Goal: Find specific page/section: Find specific page/section

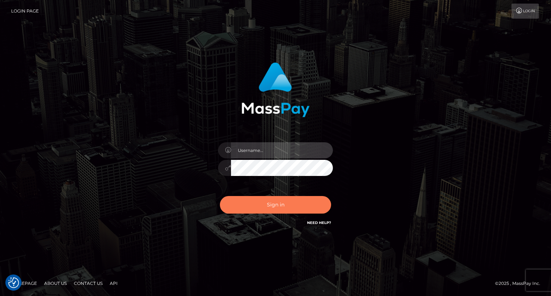
type input "carolina"
click at [281, 203] on button "Sign in" at bounding box center [275, 205] width 111 height 18
type input "carolina"
click at [279, 202] on button "Sign in" at bounding box center [275, 205] width 111 height 18
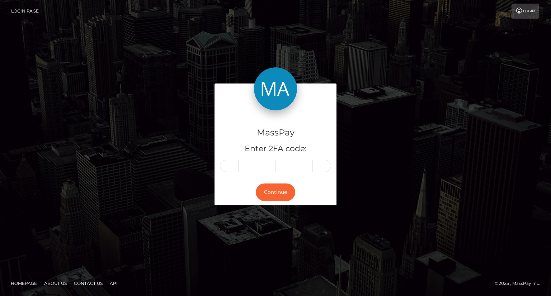
drag, startPoint x: 51, startPoint y: 147, endPoint x: 60, endPoint y: 146, distance: 9.7
click at [51, 147] on div "MassPay Enter 2FA code: Continue" at bounding box center [275, 148] width 551 height 237
click at [248, 168] on input "text" at bounding box center [248, 166] width 19 height 12
type input "7"
type input "5"
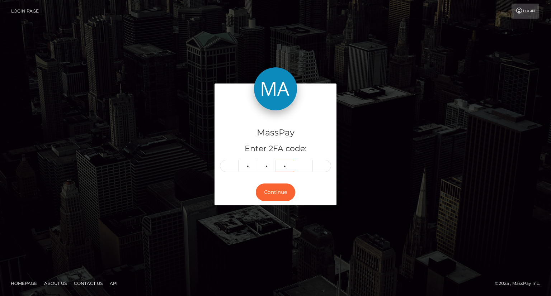
type input "9"
click at [280, 193] on button "Continue" at bounding box center [275, 193] width 39 height 18
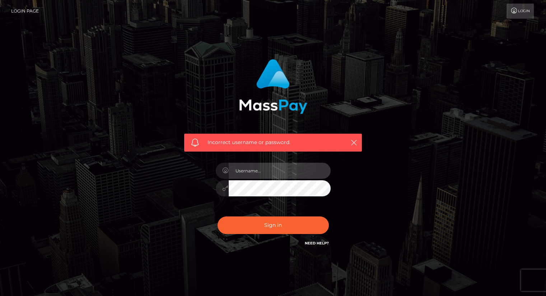
type input "carolina"
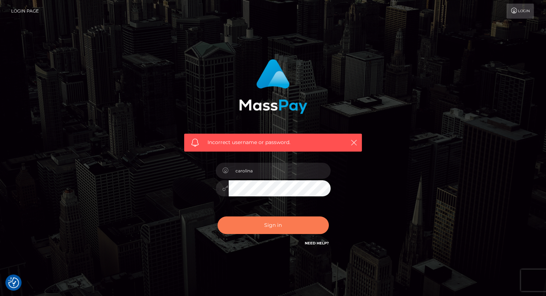
click at [280, 224] on button "Sign in" at bounding box center [273, 226] width 111 height 18
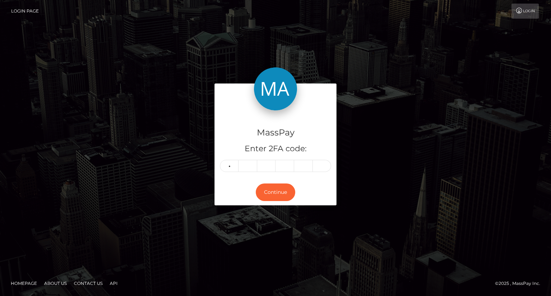
type input "7"
type input "5"
type input "9"
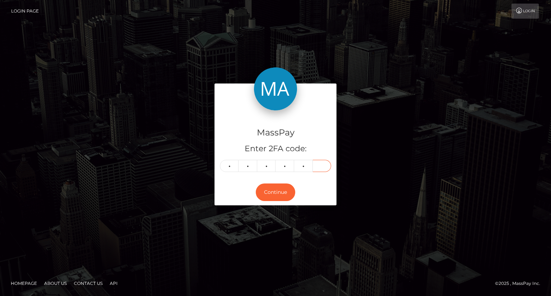
type input "9"
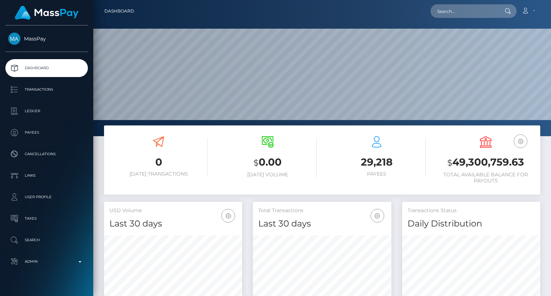
scroll to position [127, 138]
click at [457, 11] on input "text" at bounding box center [464, 11] width 67 height 14
paste input "MSP9e36f2a4ba52454"
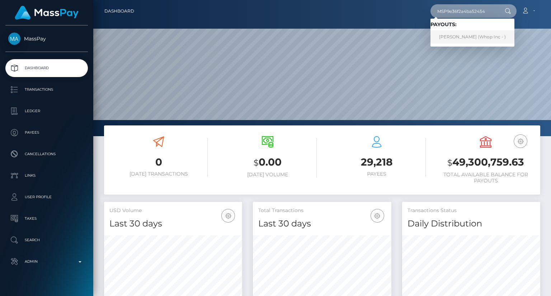
type input "MSP9e36f2a4ba52454"
click at [449, 37] on link "Jawad Khan (Whop Inc - )" at bounding box center [473, 37] width 84 height 13
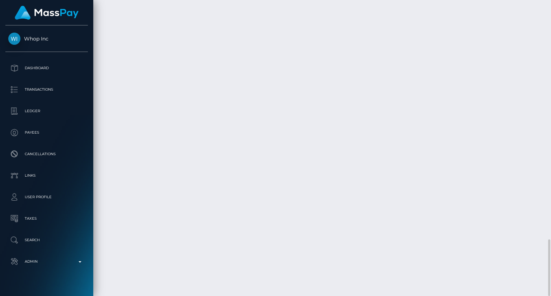
scroll to position [1101, 0]
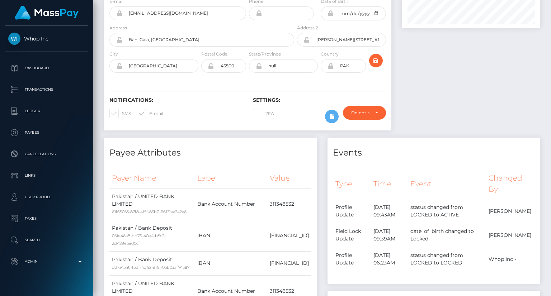
scroll to position [0, 0]
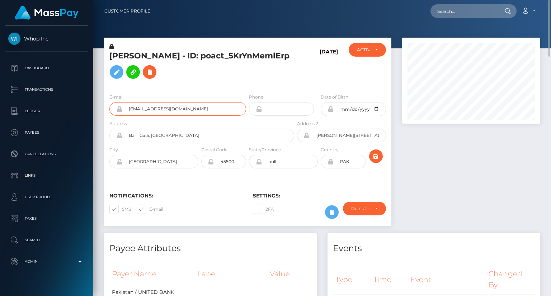
click at [149, 116] on input "plutoss290@gmail.com" at bounding box center [184, 109] width 124 height 14
click at [158, 116] on input "plutoss290@gmail.com" at bounding box center [184, 109] width 124 height 14
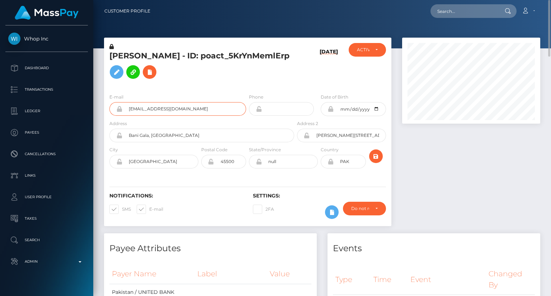
click at [158, 116] on input "plutoss290@gmail.com" at bounding box center [184, 109] width 124 height 14
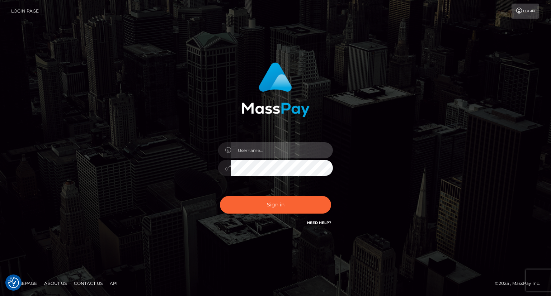
type input "carolina"
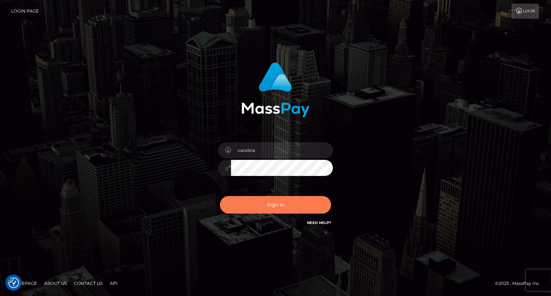
click at [284, 206] on button "Sign in" at bounding box center [275, 205] width 111 height 18
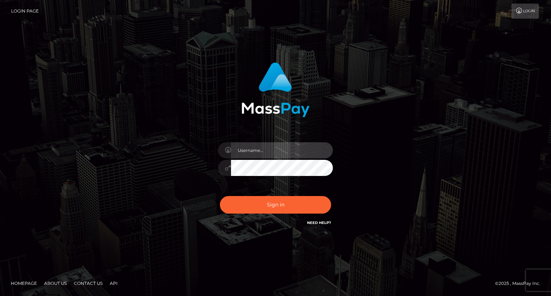
type input "carolina"
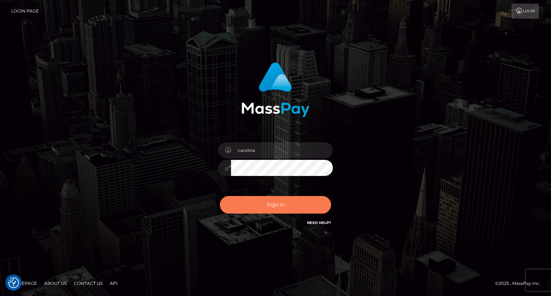
click at [289, 209] on button "Sign in" at bounding box center [275, 205] width 111 height 18
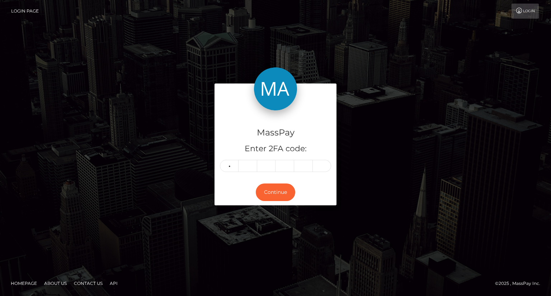
type input "6"
type input "4"
type input "7"
type input "0"
type input "8"
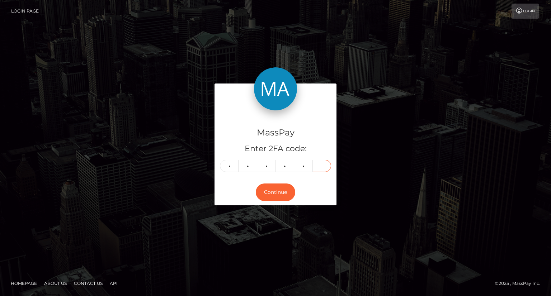
type input "6"
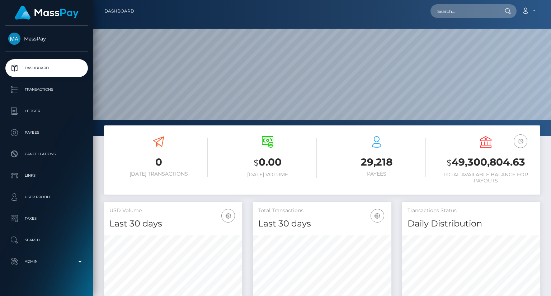
scroll to position [127, 138]
click at [450, 8] on input "text" at bounding box center [464, 11] width 67 height 14
paste input "MSPcac39e280c135c0"
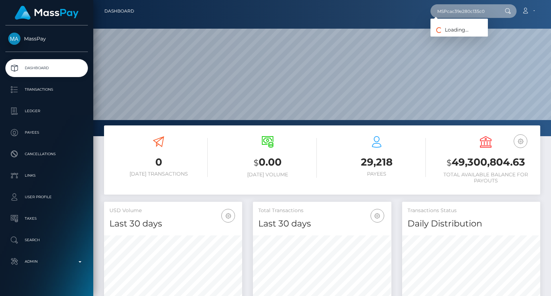
type input "MSPcac39e280c135c0"
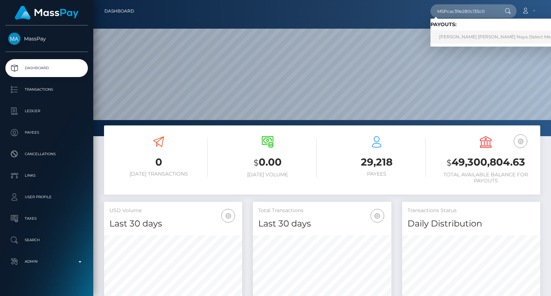
click at [458, 38] on link "JAMEL HUSSIEN SALAPA Naya (Select Media LLC - )" at bounding box center [506, 37] width 150 height 13
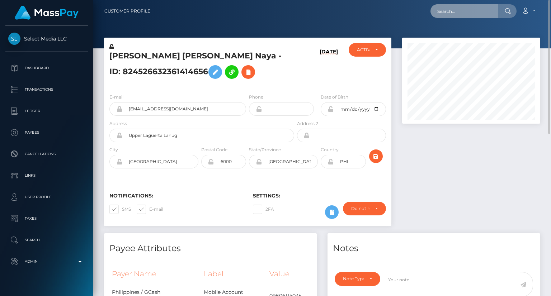
click at [475, 9] on input "text" at bounding box center [464, 11] width 67 height 14
paste input "MSPbcf7498cf97270f"
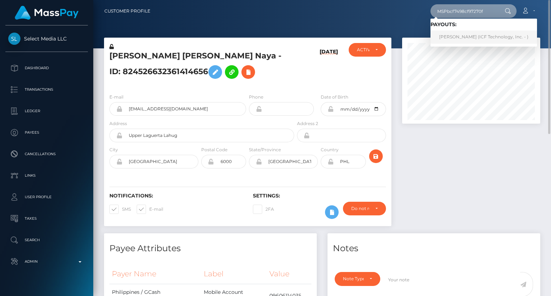
type input "MSPbcf7498cf97270f"
click at [467, 39] on link "Natalia Alvarez (ICF Technology, Inc. - )" at bounding box center [484, 37] width 107 height 13
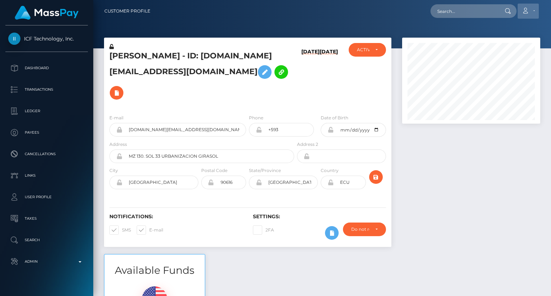
scroll to position [86, 138]
click at [478, 11] on input "text" at bounding box center [464, 11] width 67 height 14
paste input "727459545206497280"
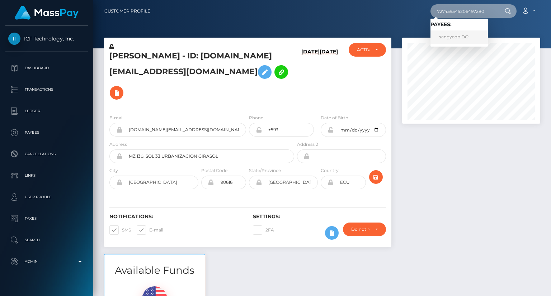
type input "727459545206497280"
click at [460, 38] on link "sangyeob DO" at bounding box center [459, 37] width 57 height 13
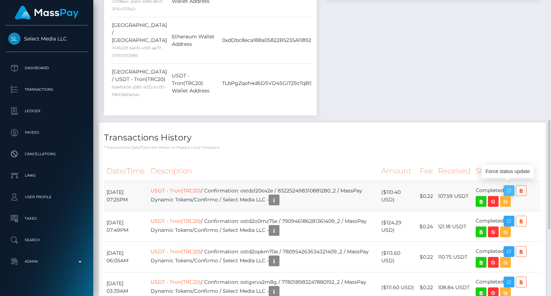
scroll to position [86, 138]
drag, startPoint x: 513, startPoint y: 184, endPoint x: 225, endPoint y: 198, distance: 288.6
click at [513, 187] on icon "button" at bounding box center [509, 191] width 9 height 9
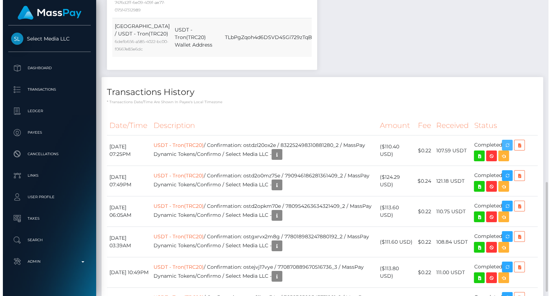
scroll to position [396, 0]
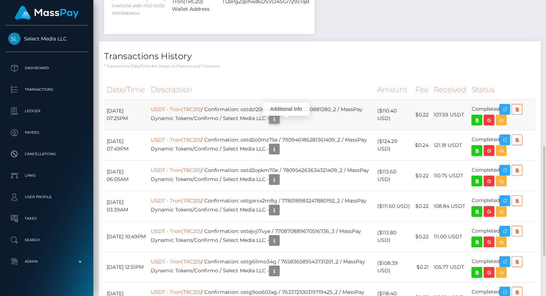
click at [279, 123] on icon "button" at bounding box center [274, 118] width 9 height 9
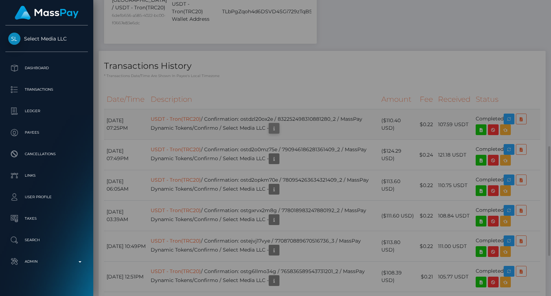
scroll to position [86, 138]
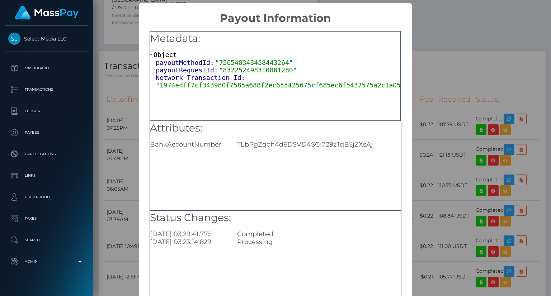
click at [293, 144] on div "TLbPgZqoh4d6DSVD4SGi729zTqB5jZXsAj" at bounding box center [319, 145] width 174 height 8
copy div "TLbPgZqoh4d6DSVD4SGi729zTqB5jZXsAj"
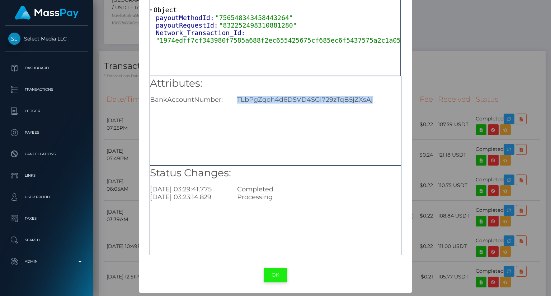
click at [277, 274] on button "OK" at bounding box center [276, 275] width 24 height 15
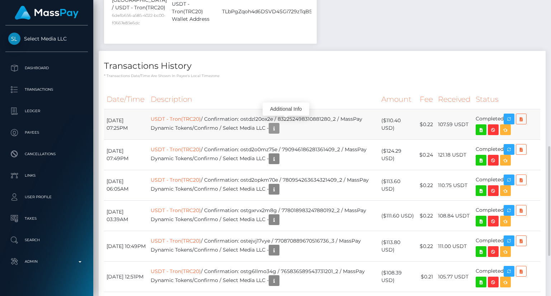
scroll to position [86, 138]
drag, startPoint x: 251, startPoint y: 114, endPoint x: 348, endPoint y: 116, distance: 97.6
click at [348, 116] on td "USDT - Tron(TRC20) / Confirmation: ostdzl20ox2e / 832252498310881280_2 / MassPa…" at bounding box center [263, 124] width 230 height 31
click at [270, 109] on td "USDT - Tron(TRC20) / Confirmation: ostdzl20ox2e / 832252498310881280_2 / MassPa…" at bounding box center [263, 124] width 230 height 31
drag, startPoint x: 253, startPoint y: 113, endPoint x: 284, endPoint y: 114, distance: 30.5
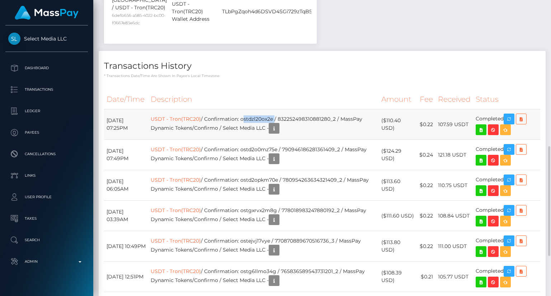
click at [284, 114] on td "USDT - Tron(TRC20) / Confirmation: ostdzl20ox2e / 832252498310881280_2 / MassPa…" at bounding box center [263, 124] width 230 height 31
copy td "ostdzl20ox2e"
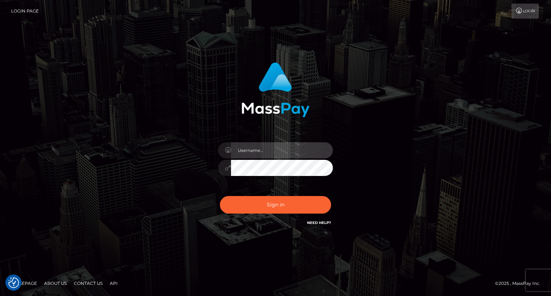
type input "carolina"
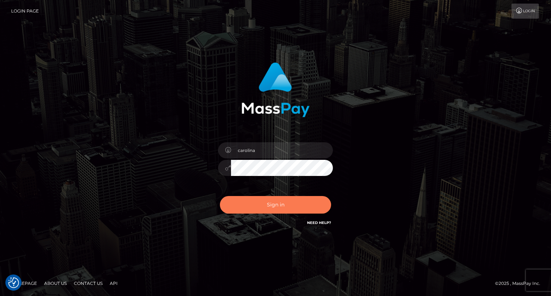
click at [271, 206] on button "Sign in" at bounding box center [275, 205] width 111 height 18
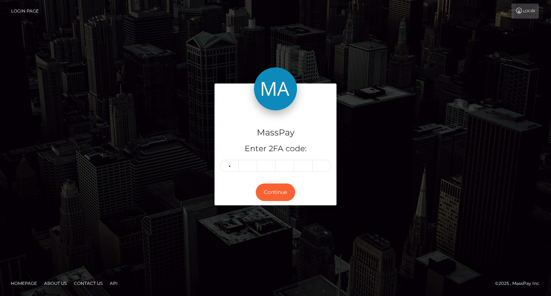
type input "4"
type input "0"
type input "3"
type input "2"
type input "1"
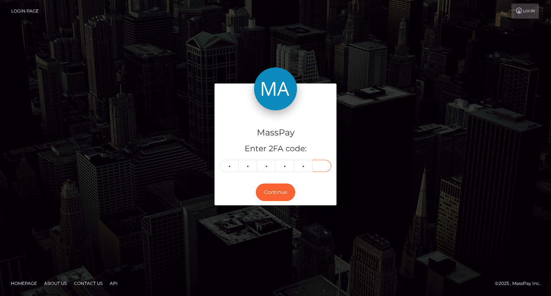
type input "4"
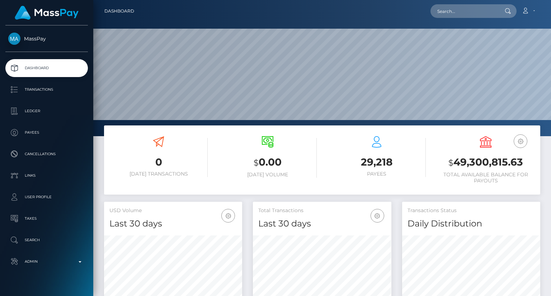
scroll to position [127, 138]
click at [452, 15] on input "text" at bounding box center [464, 11] width 67 height 14
paste input "MSPbcf7498cf97270f"
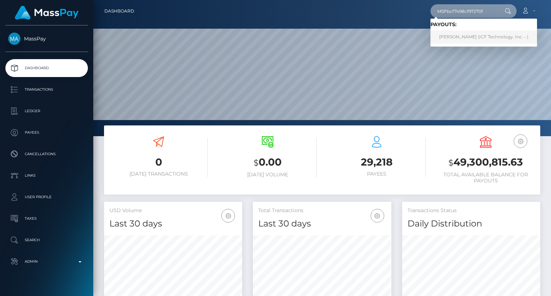
type input "MSPbcf7498cf97270f"
click at [495, 39] on link "Natalia Alvarez (ICF Technology, Inc. - )" at bounding box center [484, 37] width 107 height 13
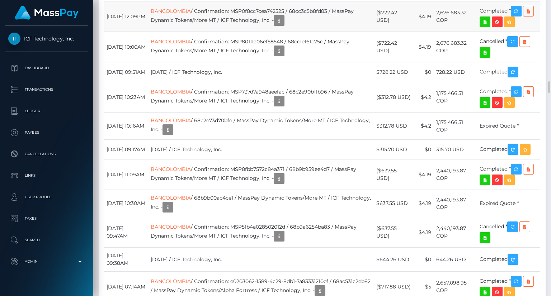
scroll to position [2010, 0]
